Goal: Transaction & Acquisition: Subscribe to service/newsletter

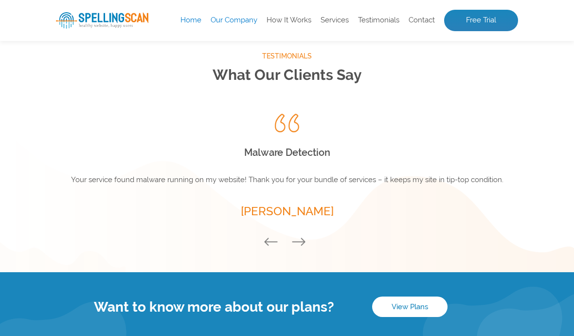
scroll to position [1225, 0]
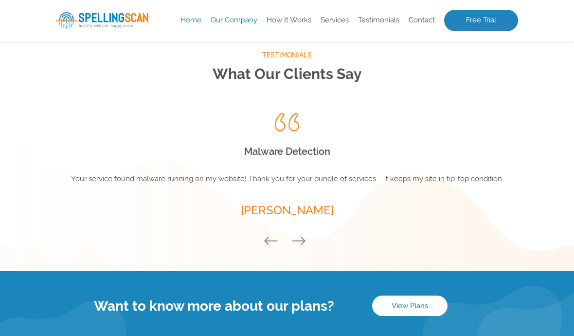
click at [300, 244] on button "Next" at bounding box center [300, 241] width 19 height 11
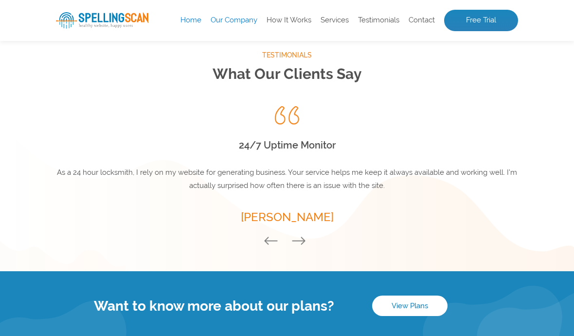
click at [301, 236] on button "Next" at bounding box center [300, 241] width 19 height 11
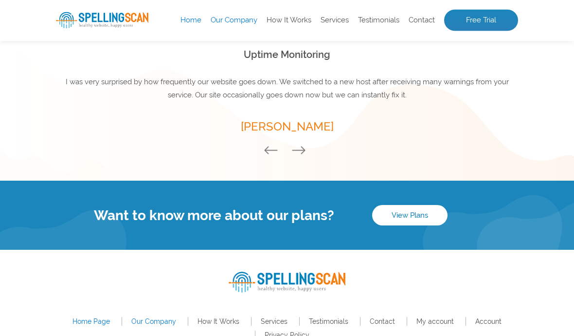
scroll to position [1334, 0]
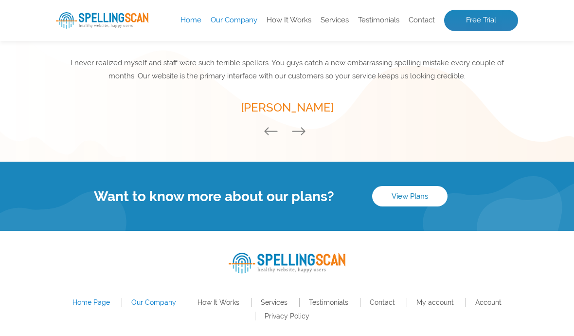
click at [151, 305] on link "Our Company" at bounding box center [153, 302] width 45 height 8
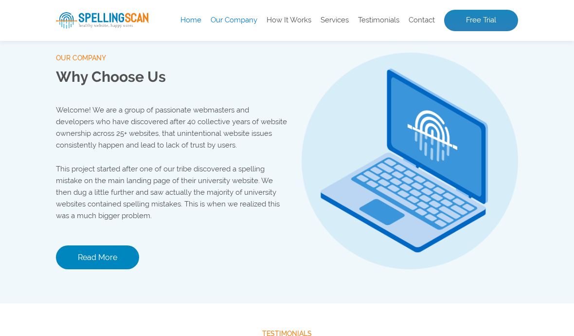
scroll to position [923, 0]
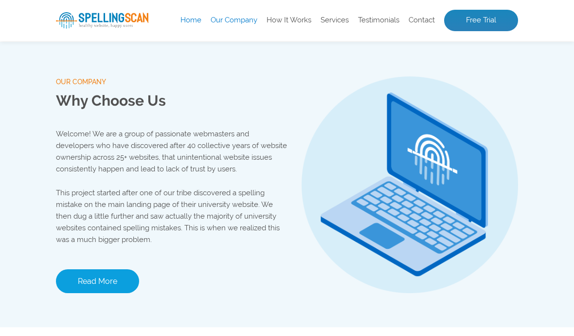
click at [110, 286] on link "Read More" at bounding box center [97, 281] width 83 height 24
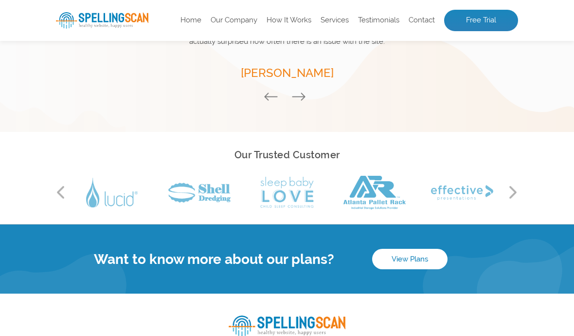
scroll to position [801, 0]
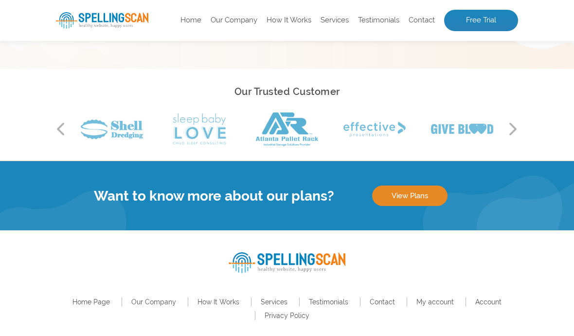
click at [411, 189] on link "View Plans" at bounding box center [409, 195] width 75 height 20
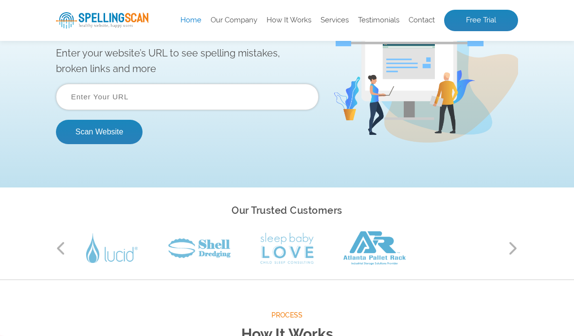
scroll to position [90, 0]
